Goal: Use online tool/utility

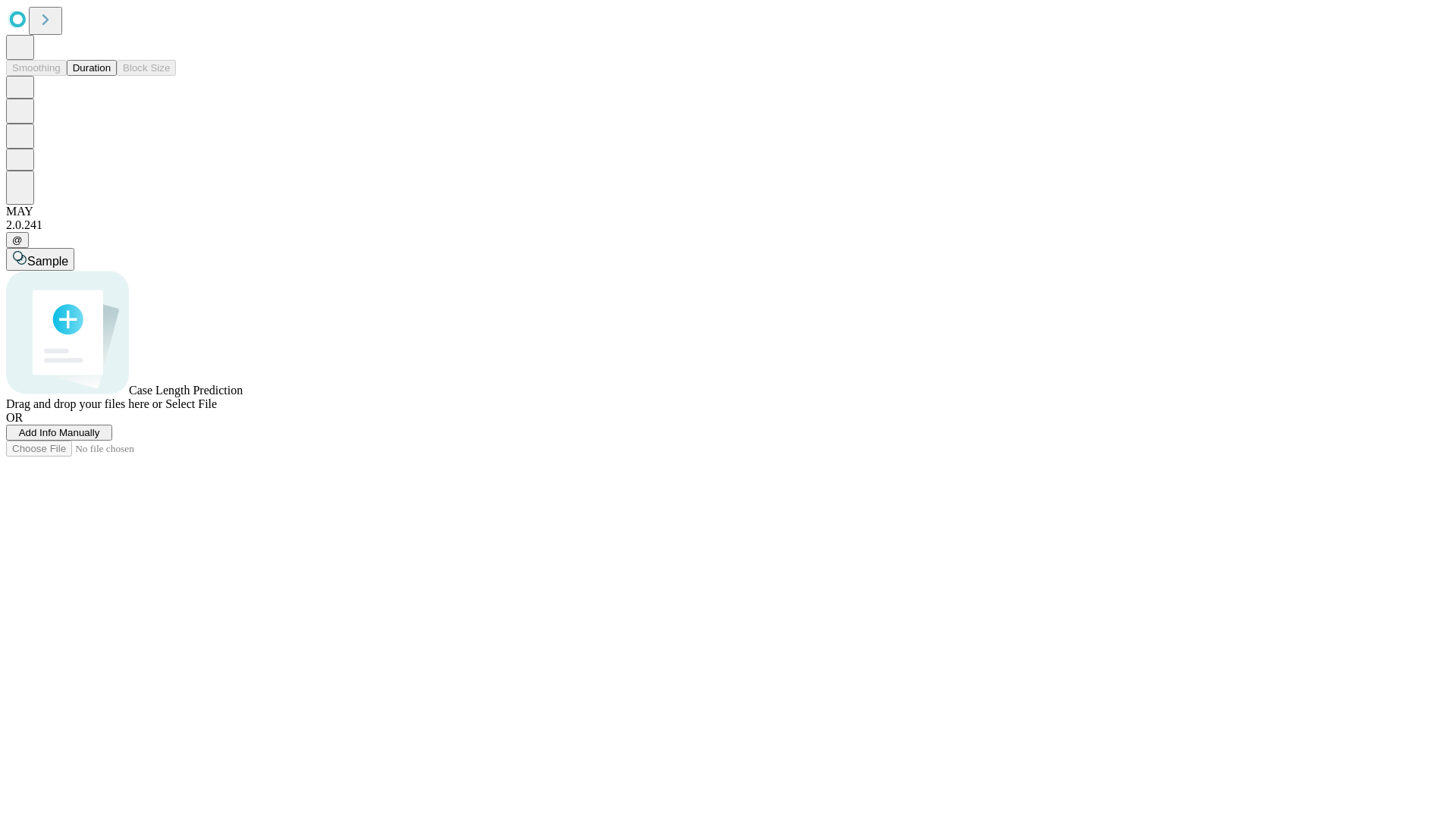
click at [100, 438] on span "Add Info Manually" at bounding box center [59, 432] width 81 height 11
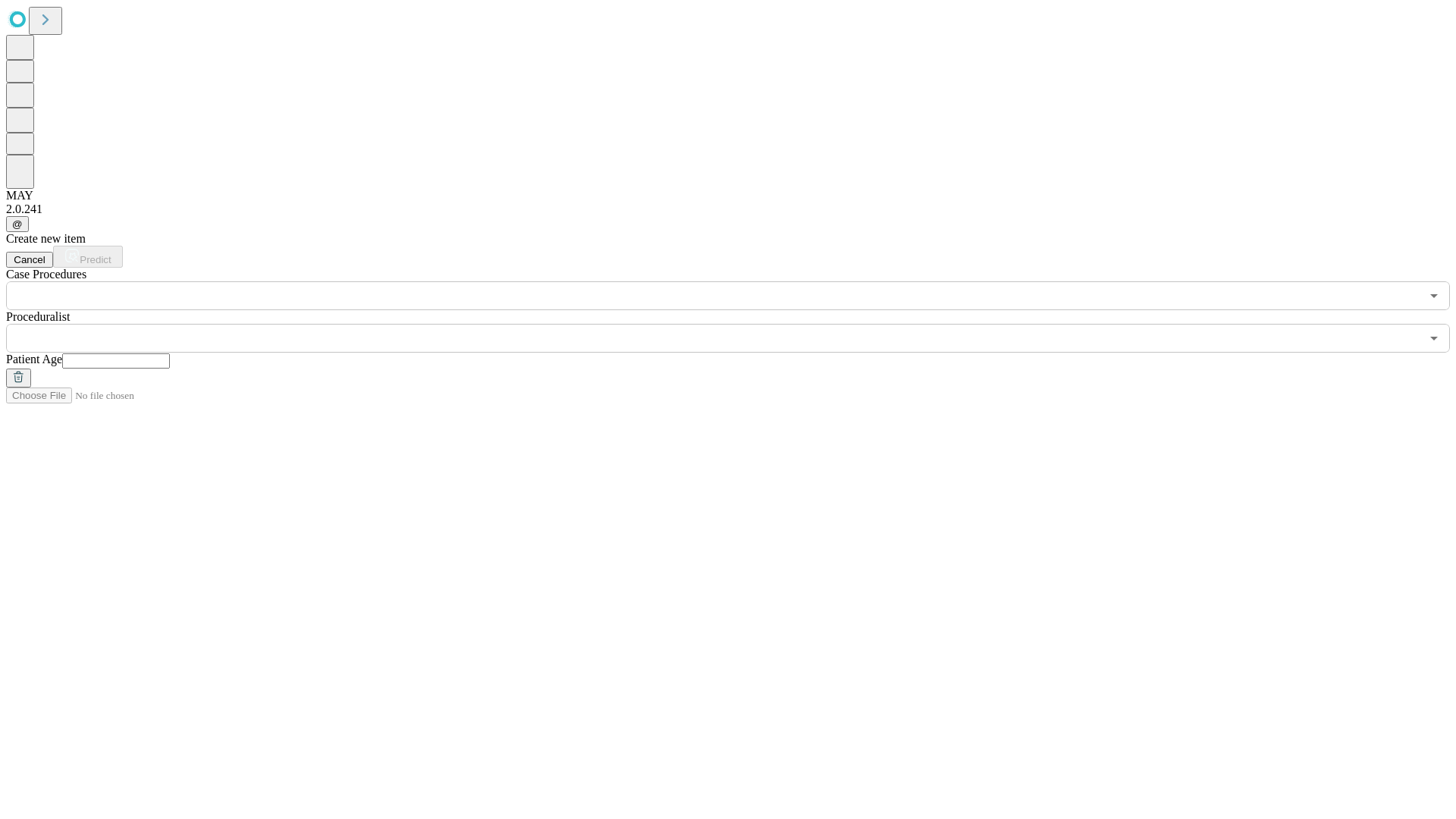
click at [170, 353] on input "text" at bounding box center [116, 361] width 107 height 15
type input "**"
click at [738, 323] on input "text" at bounding box center [713, 338] width 1414 height 29
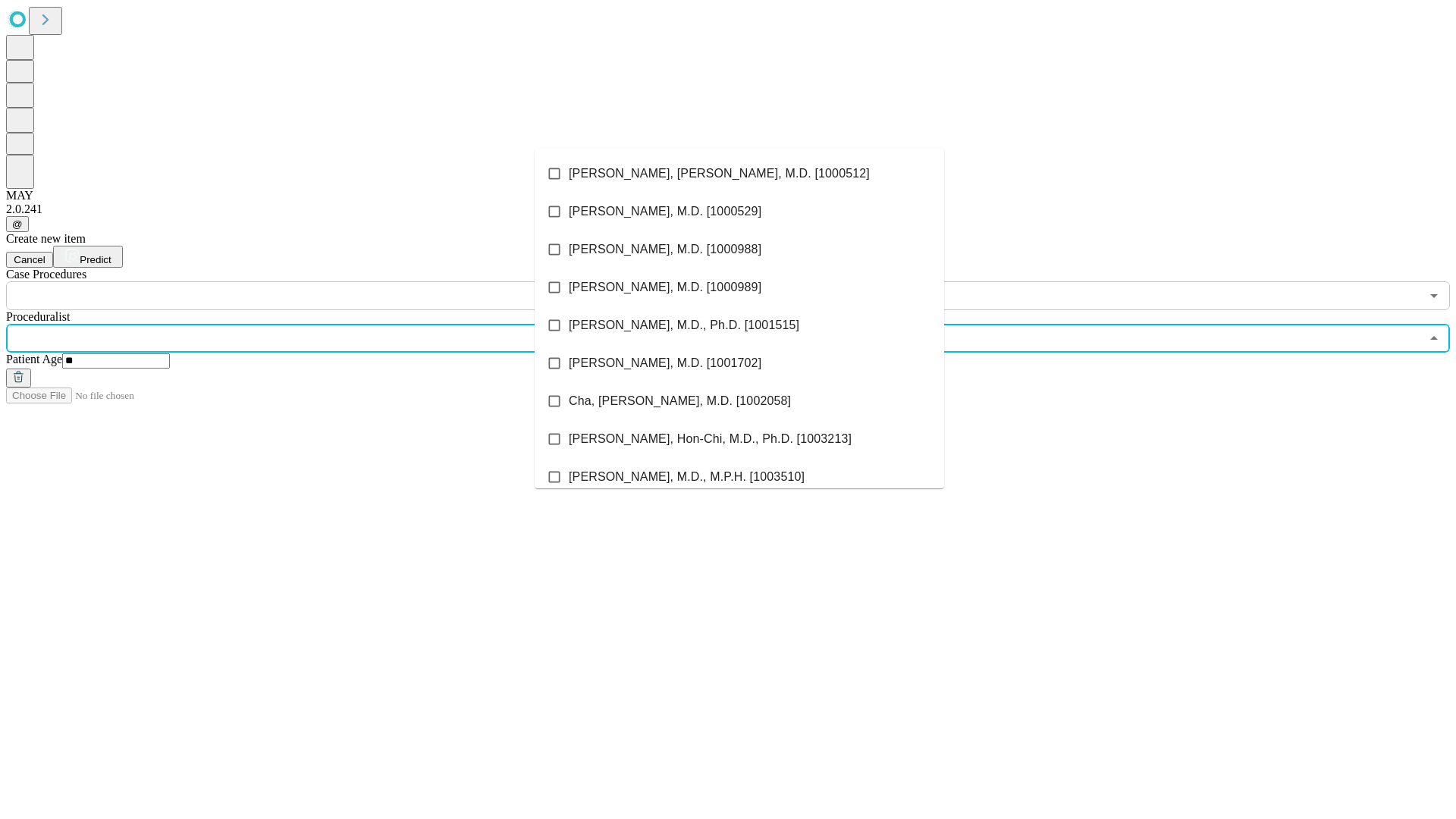
click at [739, 174] on li "[PERSON_NAME], [PERSON_NAME], M.D. [1000512]" at bounding box center [739, 174] width 409 height 38
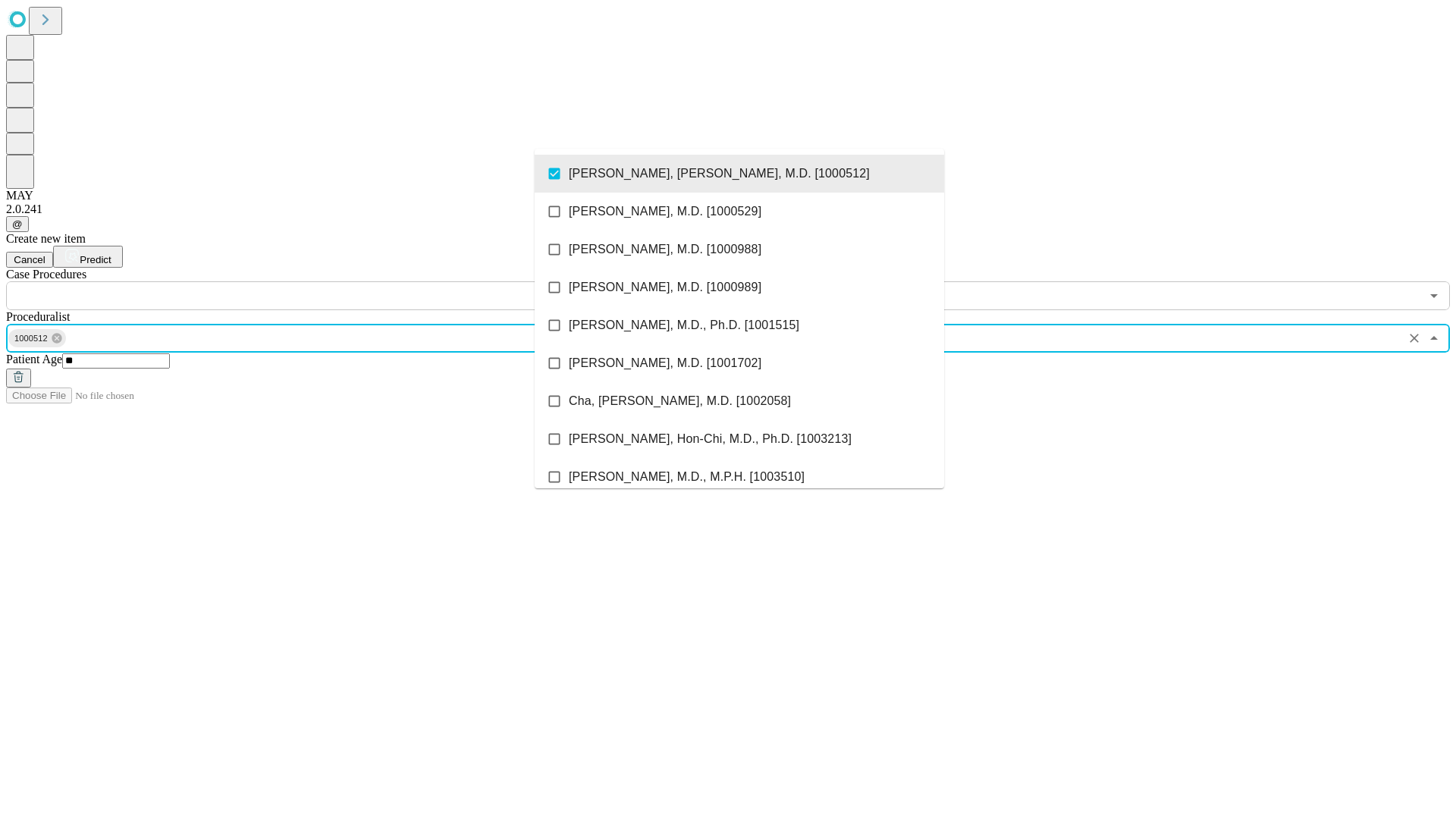
click at [318, 282] on input "text" at bounding box center [713, 296] width 1414 height 29
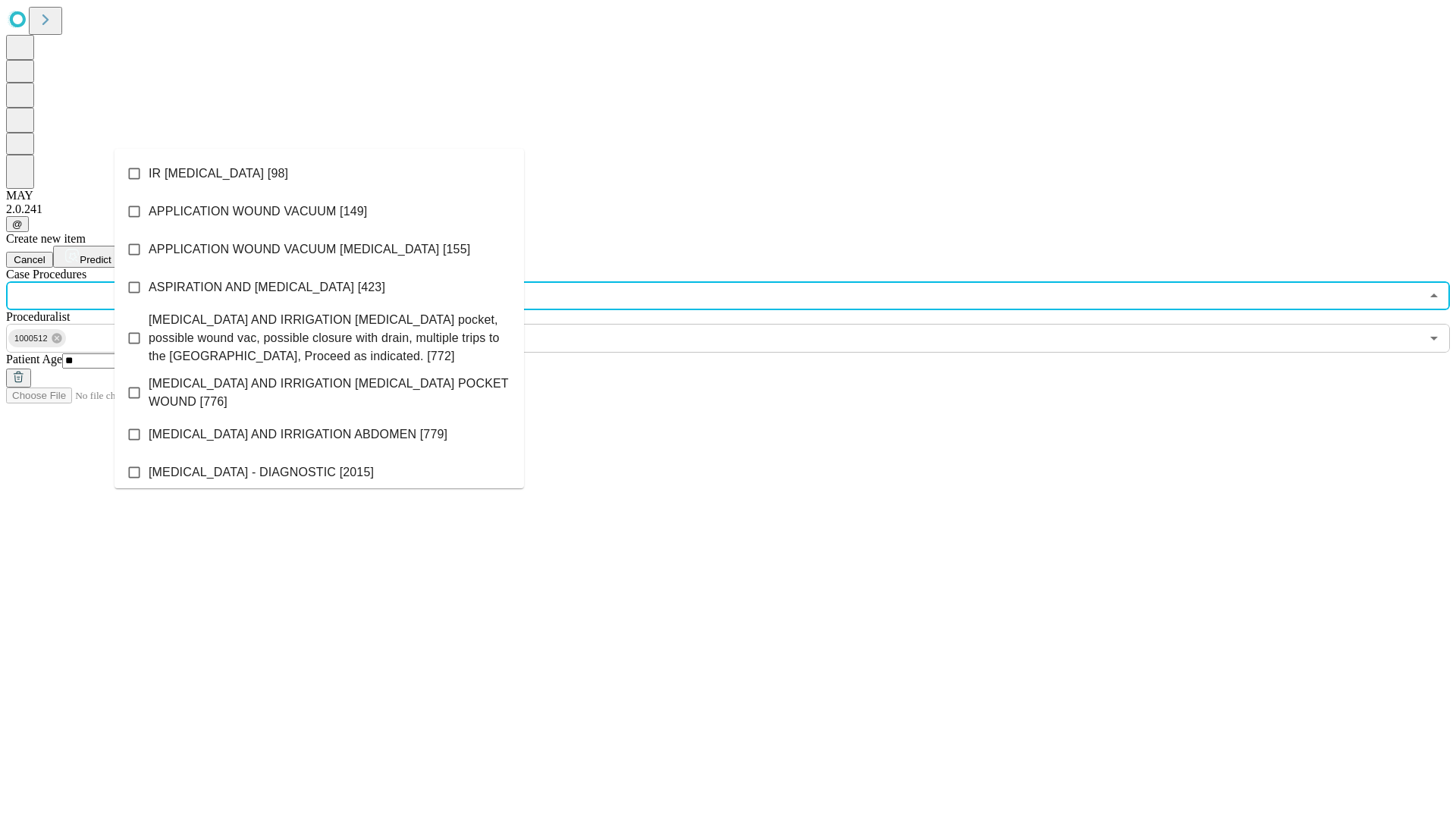
click at [319, 174] on li "IR [MEDICAL_DATA] [98]" at bounding box center [319, 174] width 409 height 38
click at [110, 254] on span "Predict" at bounding box center [95, 260] width 31 height 11
